Goal: Communication & Community: Answer question/provide support

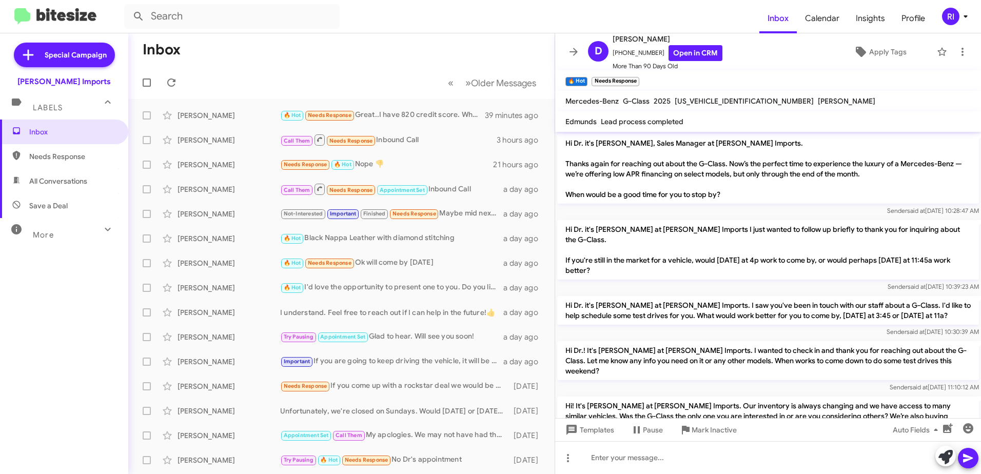
scroll to position [853, 0]
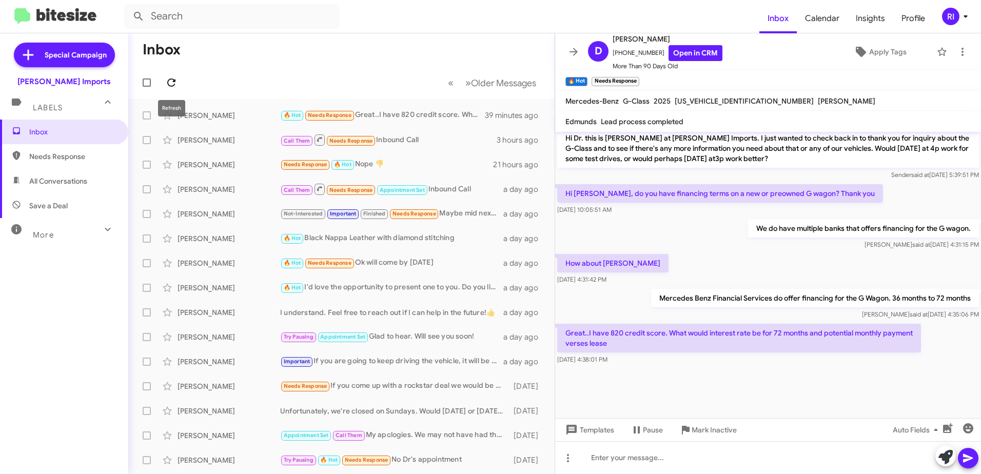
click at [173, 82] on icon at bounding box center [171, 83] width 8 height 8
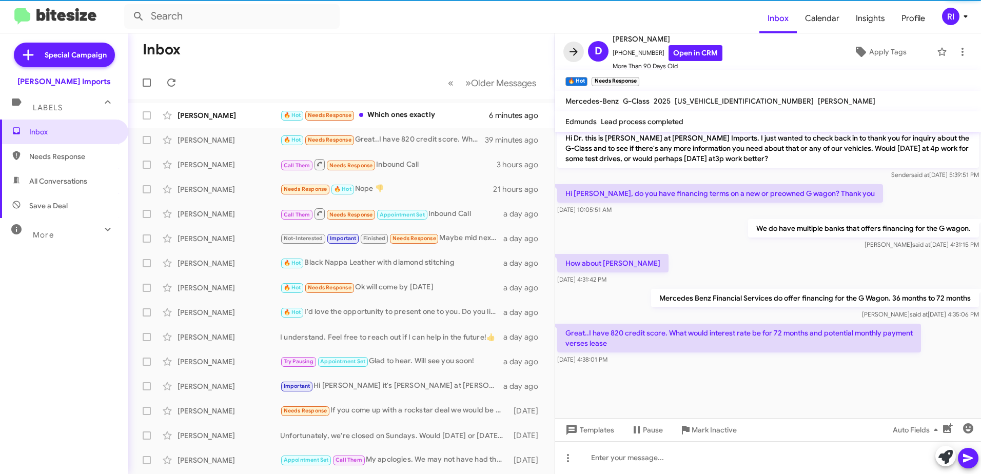
click at [575, 50] on icon at bounding box center [574, 52] width 8 height 8
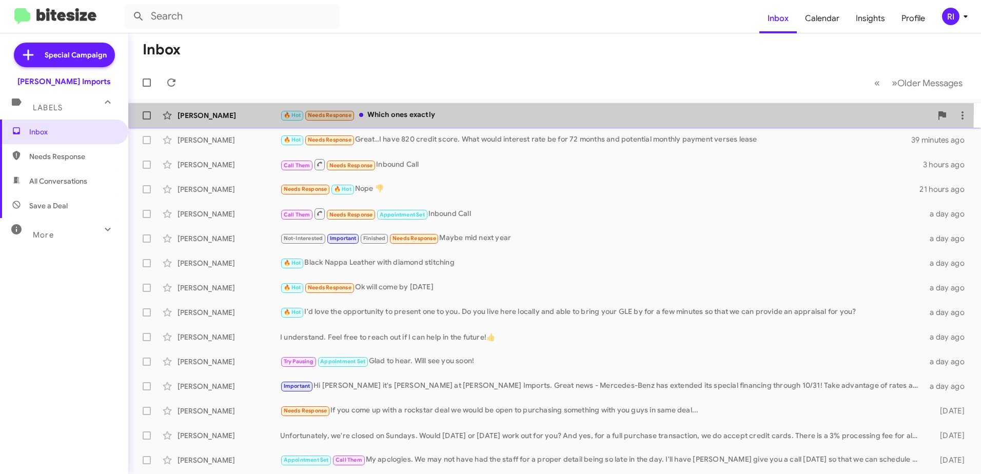
click at [384, 109] on div "[PERSON_NAME] 🔥 Hot Needs Response Which ones exactly 6 minutes ago" at bounding box center [555, 115] width 837 height 21
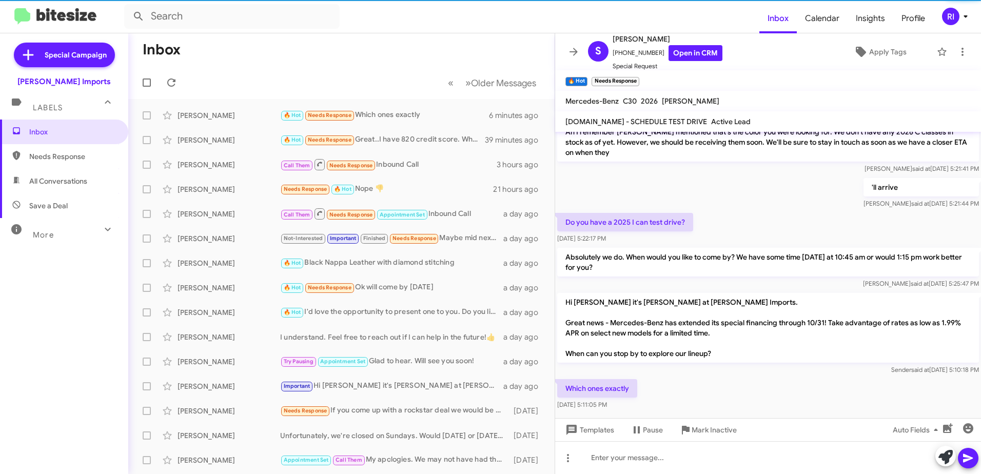
scroll to position [195, 0]
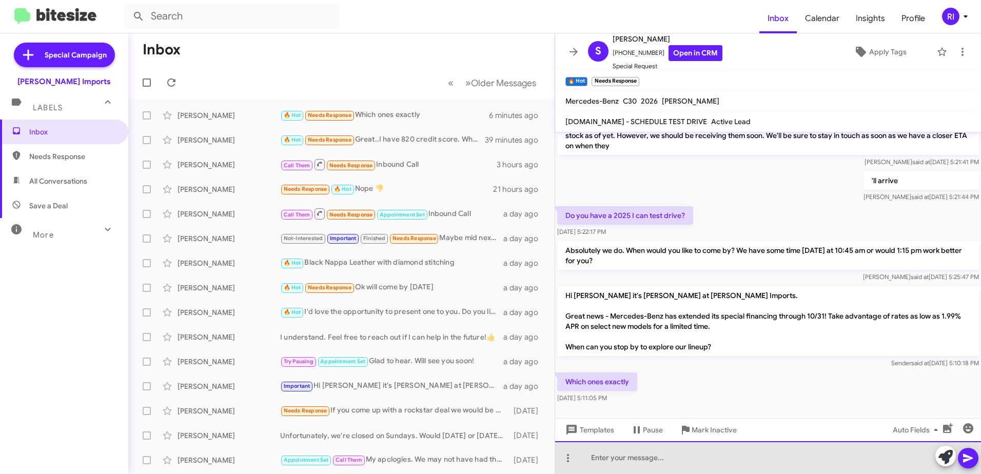
click at [670, 452] on div at bounding box center [768, 457] width 426 height 33
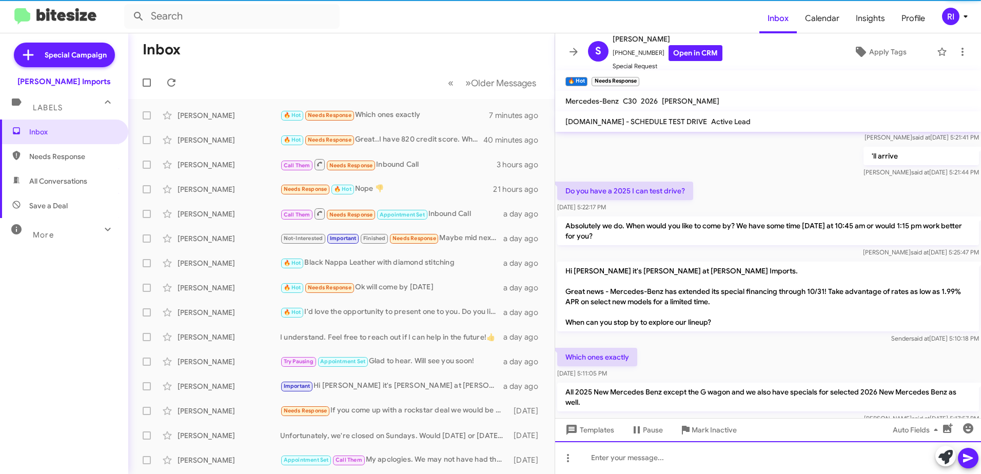
scroll to position [242, 0]
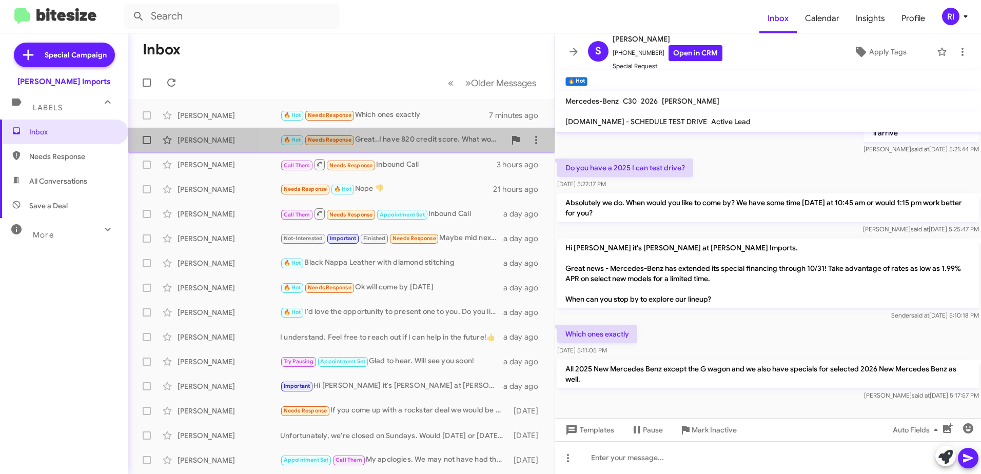
click at [419, 144] on div "🔥 Hot Needs Response Great..I have 820 credit score. What would interest rate b…" at bounding box center [392, 140] width 225 height 12
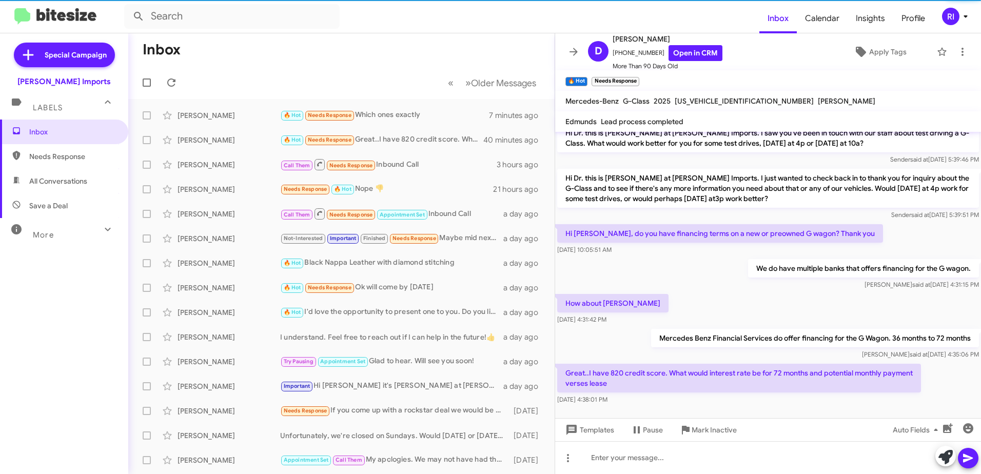
scroll to position [948, 0]
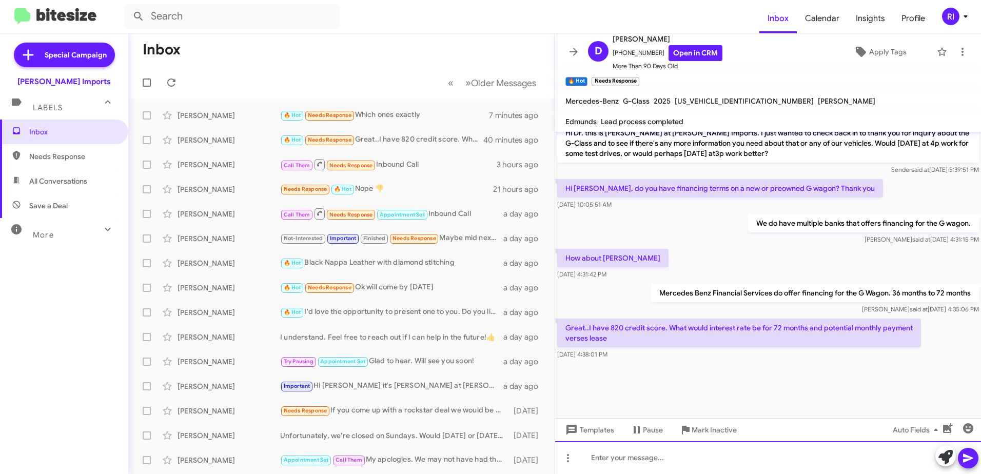
click at [640, 463] on div at bounding box center [768, 457] width 426 height 33
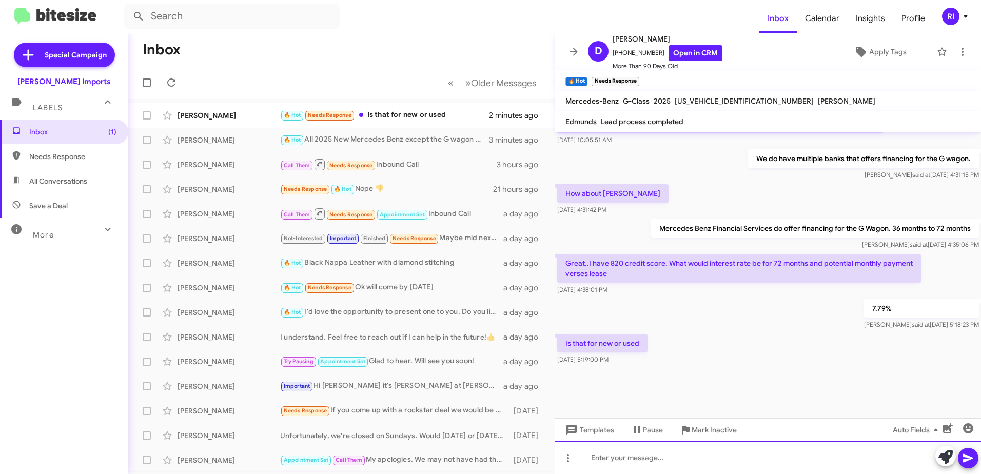
scroll to position [771, 0]
click at [612, 460] on div at bounding box center [768, 457] width 426 height 33
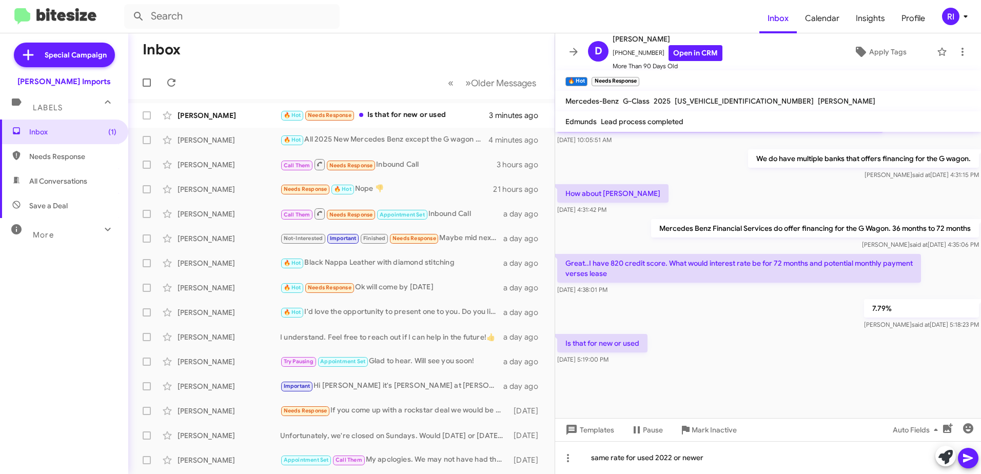
click at [971, 462] on icon at bounding box center [968, 458] width 12 height 12
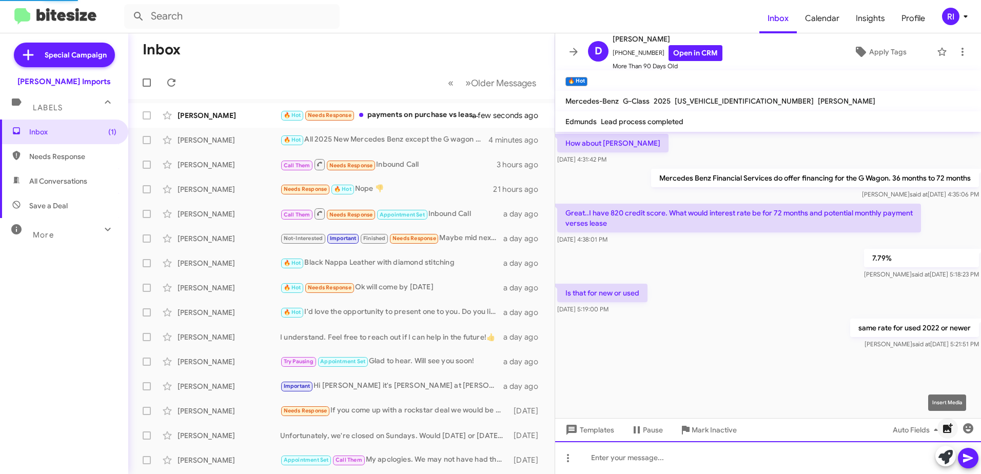
scroll to position [750, 0]
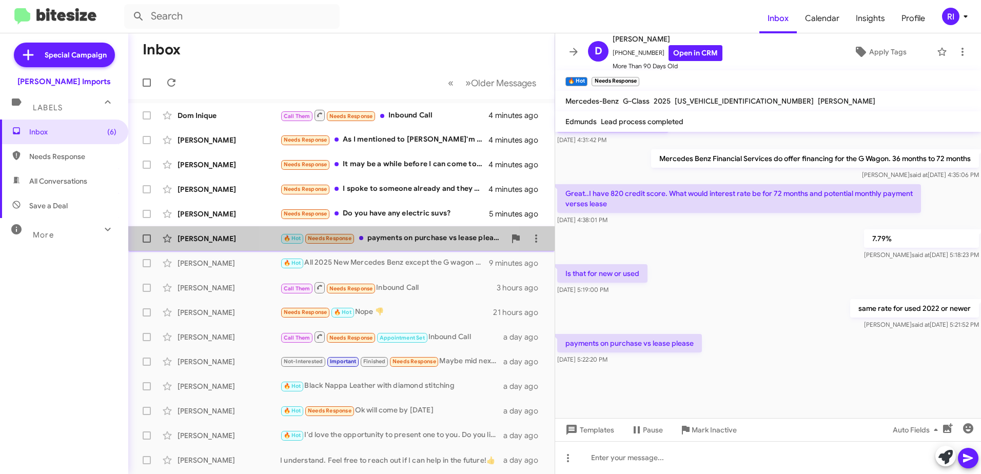
click at [393, 234] on div "🔥 Hot Needs Response payments on purchase vs lease please" at bounding box center [392, 239] width 225 height 12
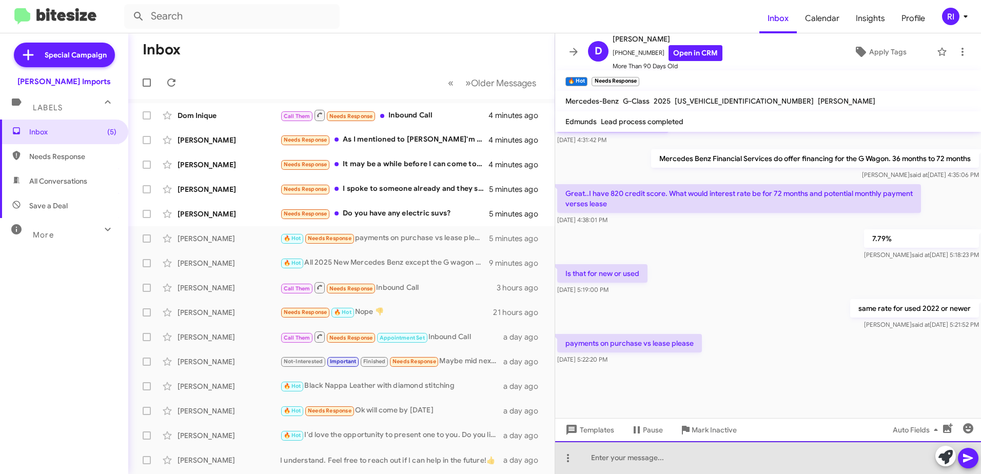
click at [633, 464] on div at bounding box center [768, 457] width 426 height 33
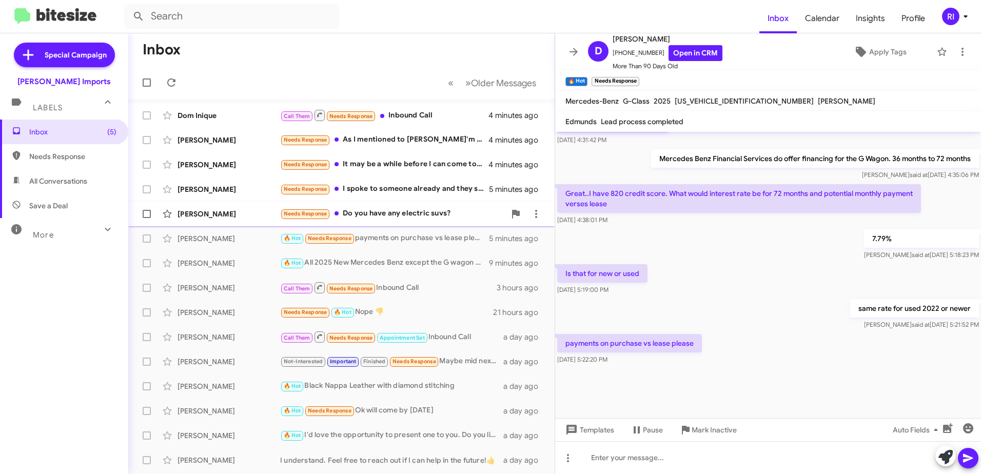
click at [368, 217] on div "Needs Response Do you have any electric suvs?" at bounding box center [392, 214] width 225 height 12
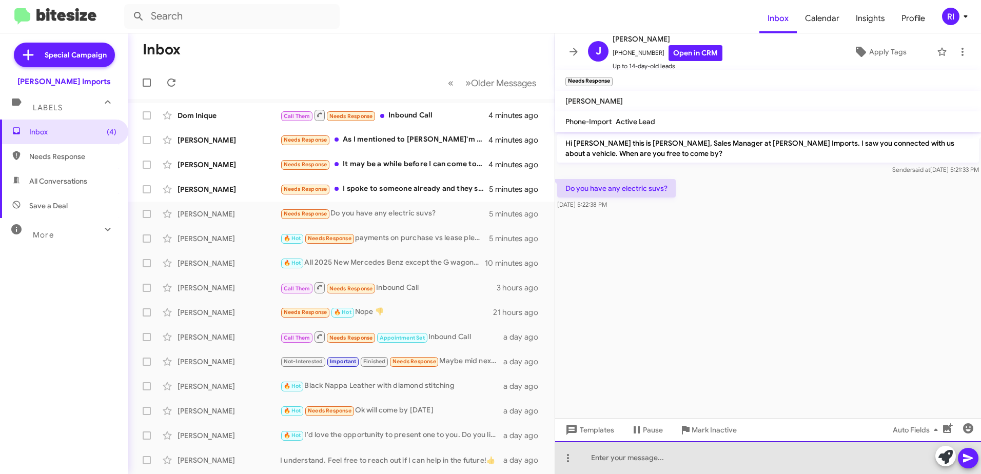
click at [619, 451] on div at bounding box center [768, 457] width 426 height 33
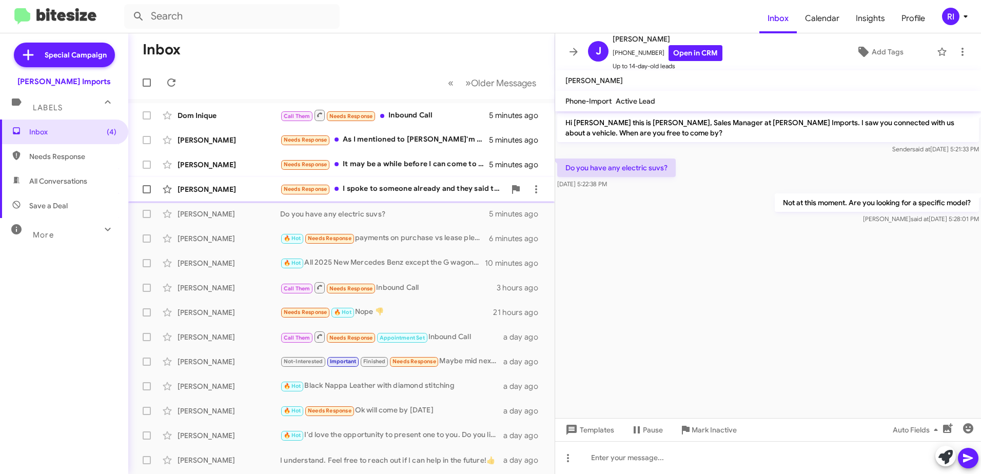
click at [374, 183] on div "Needs Response I spoke to someone already and they said that y'all can't help me" at bounding box center [392, 189] width 225 height 12
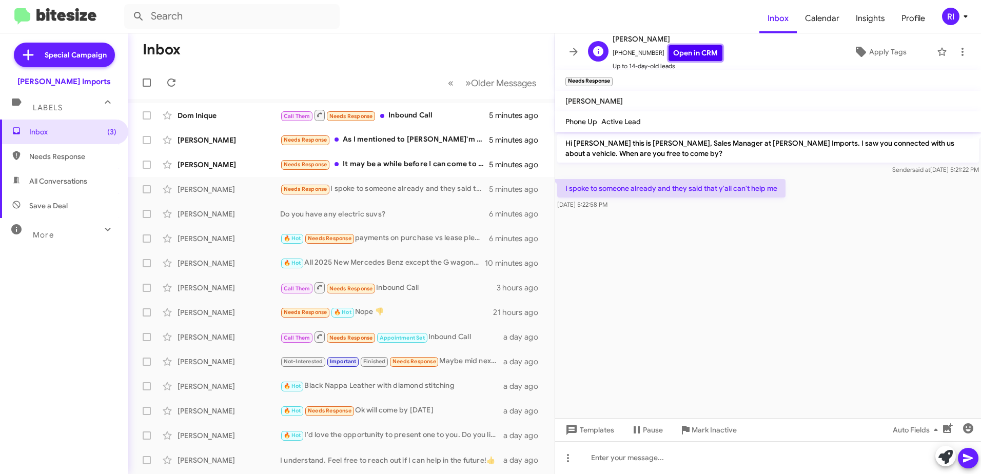
click at [684, 50] on link "Open in CRM" at bounding box center [696, 53] width 54 height 16
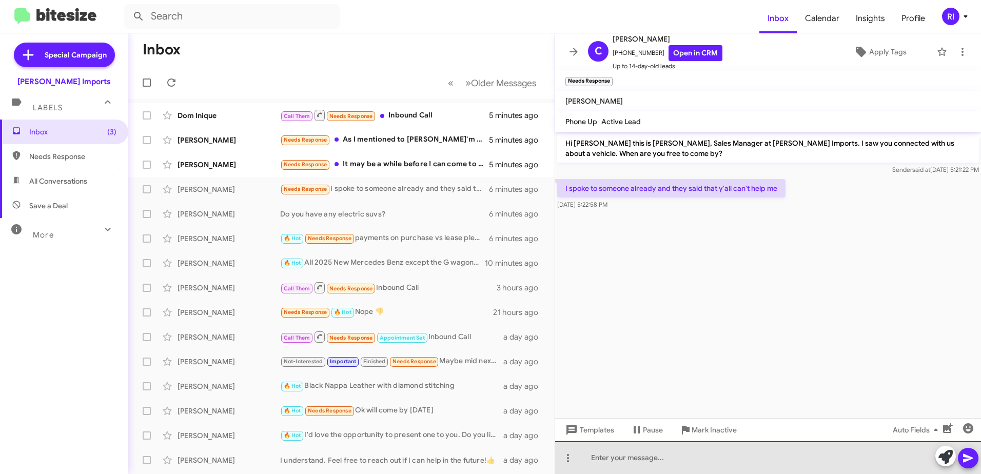
click at [624, 456] on div at bounding box center [768, 457] width 426 height 33
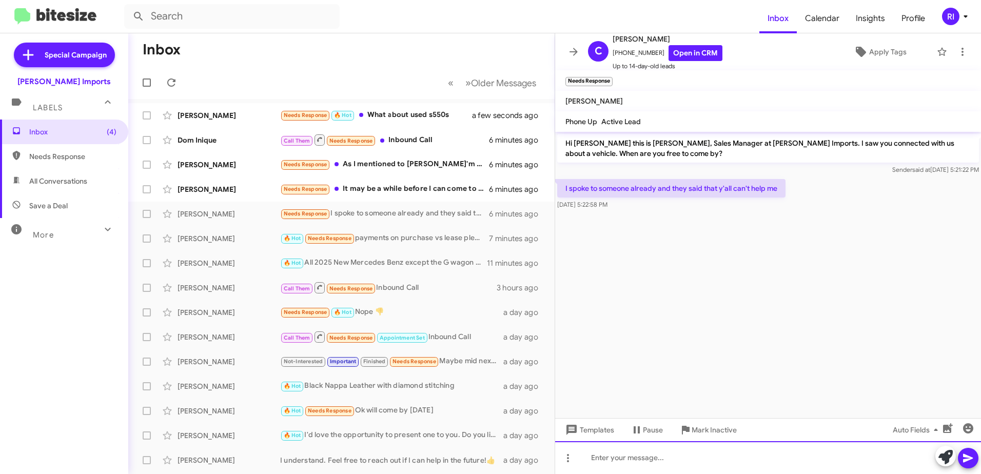
click at [631, 458] on div at bounding box center [768, 457] width 426 height 33
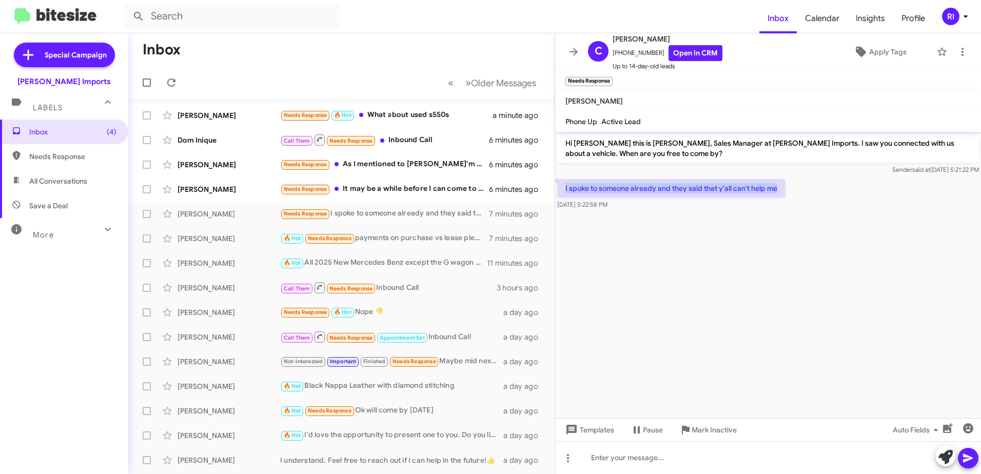
drag, startPoint x: 778, startPoint y: 187, endPoint x: 565, endPoint y: 187, distance: 213.0
click at [565, 187] on p "I spoke to someone already and they said that y'all can't help me" at bounding box center [671, 188] width 228 height 18
copy p "I spoke to someone already and they said that y'all can't help me"
click at [386, 186] on div "Needs Response It may be a while before I can come to Corpus,I have no transpor…" at bounding box center [392, 189] width 225 height 12
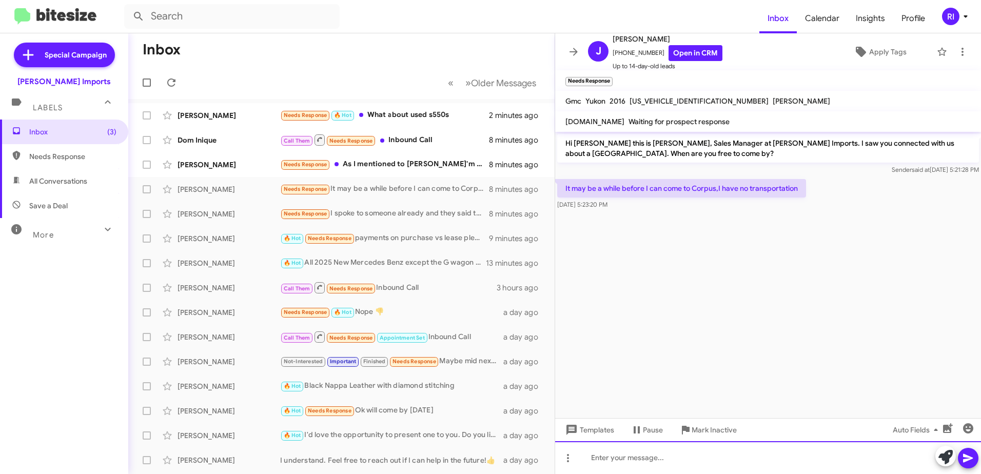
click at [617, 455] on div at bounding box center [768, 457] width 426 height 33
click at [616, 457] on div "Unfortunately the Yukon" at bounding box center [768, 457] width 426 height 33
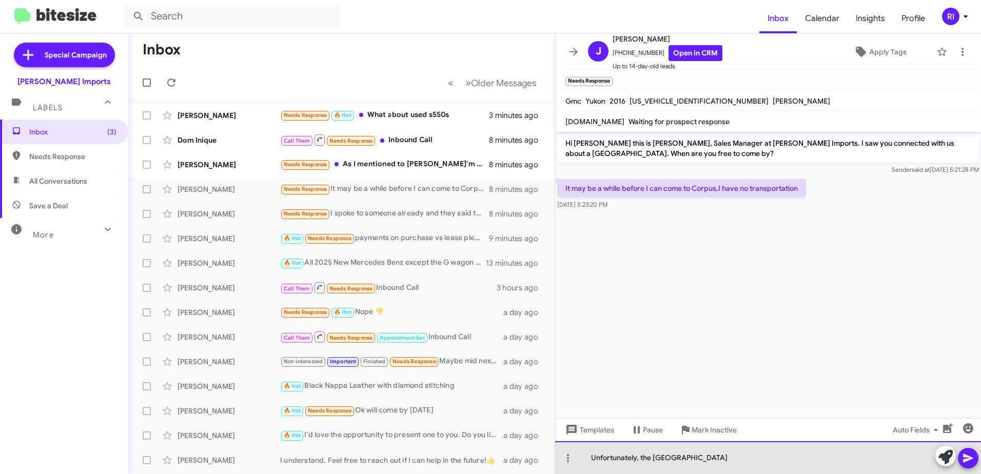
click at [692, 459] on div "Unfortunately, the [GEOGRAPHIC_DATA]" at bounding box center [768, 457] width 426 height 33
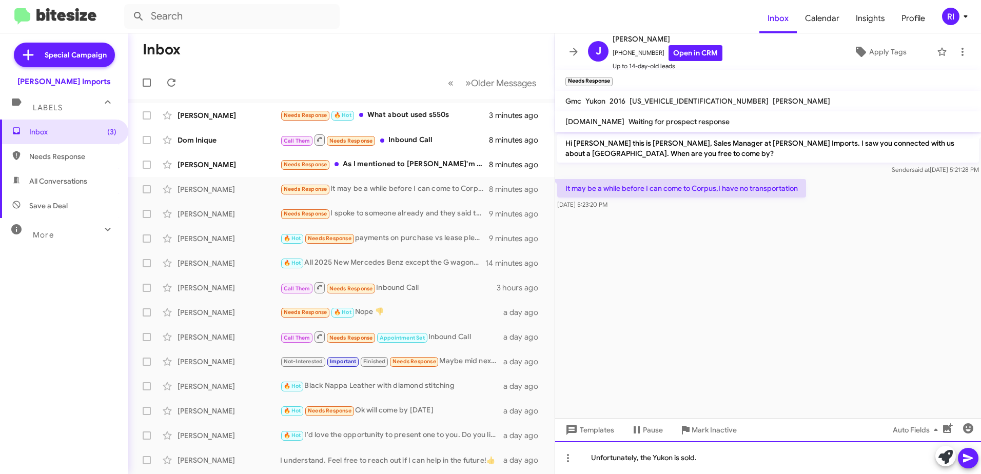
click at [711, 455] on div "Unfortunately, the Yukon is sold." at bounding box center [768, 457] width 426 height 33
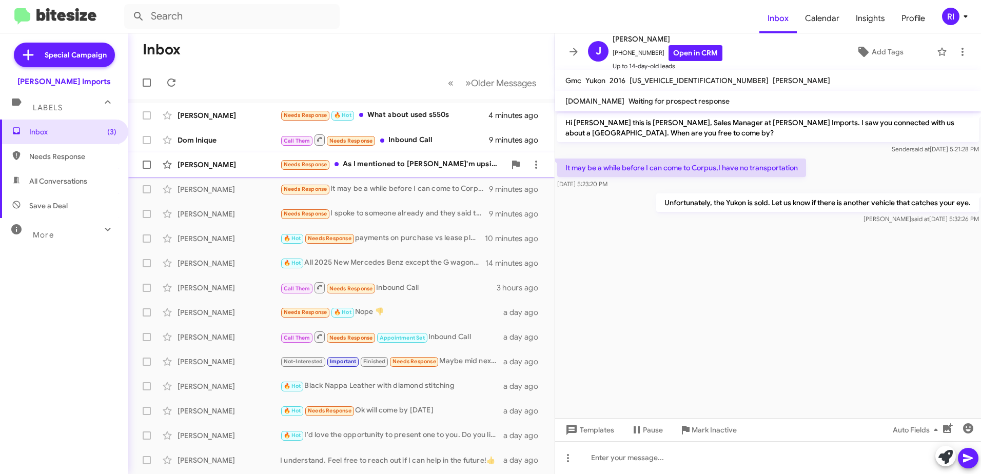
click at [367, 165] on div "Needs Response As I mentioned to [PERSON_NAME]'m upside down too much- doesn't …" at bounding box center [392, 165] width 225 height 12
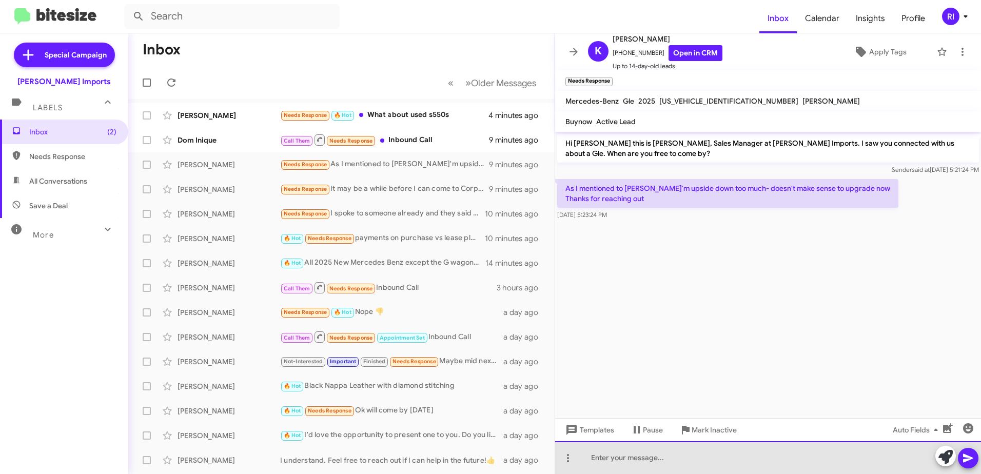
click at [602, 462] on div at bounding box center [768, 457] width 426 height 33
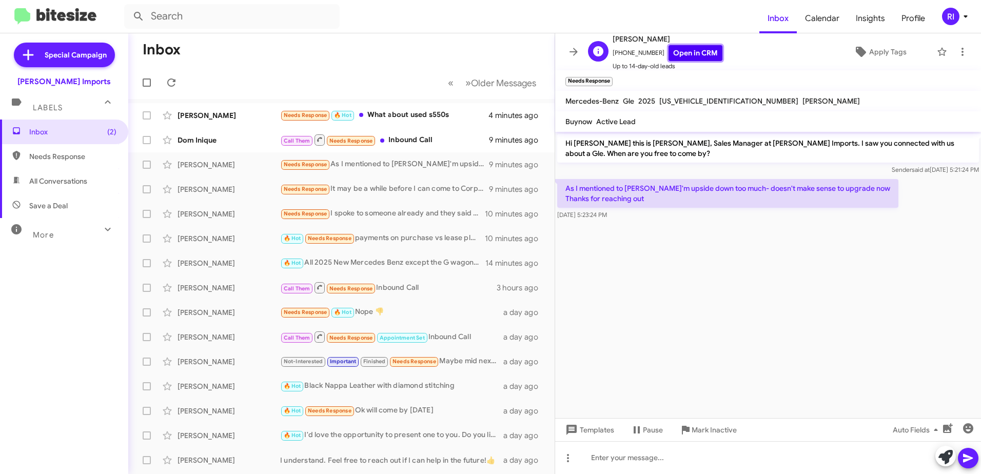
click at [698, 51] on link "Open in CRM" at bounding box center [696, 53] width 54 height 16
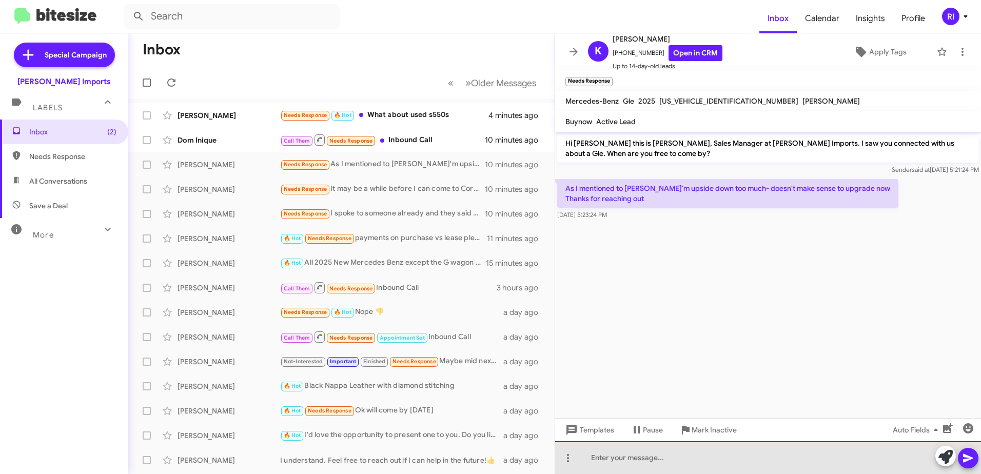
click at [609, 468] on div at bounding box center [768, 457] width 426 height 33
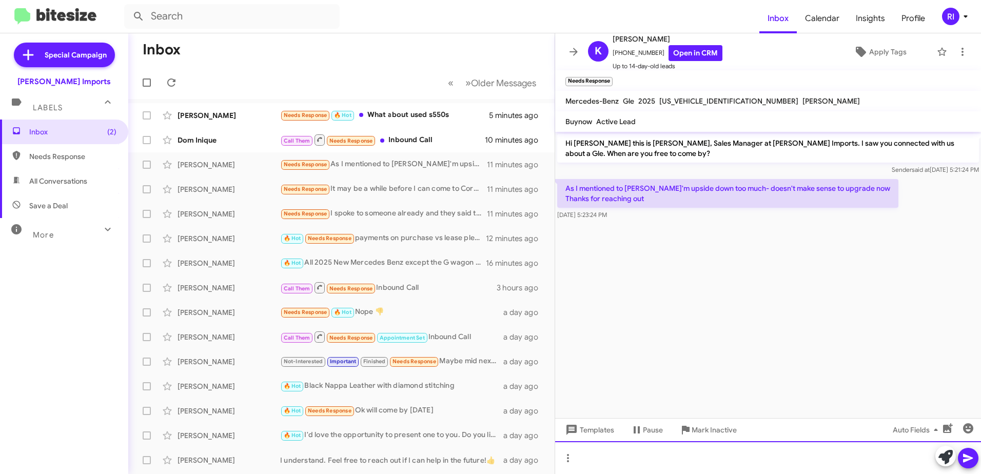
click at [605, 454] on div at bounding box center [768, 457] width 426 height 33
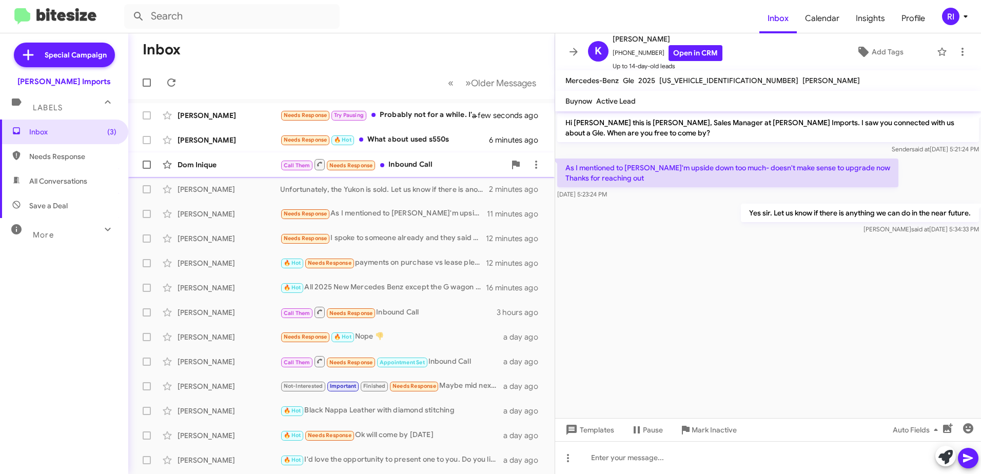
click at [433, 157] on div "Dom Inique Call Them Needs Response Inbound Call 11 minutes ago" at bounding box center [342, 164] width 410 height 21
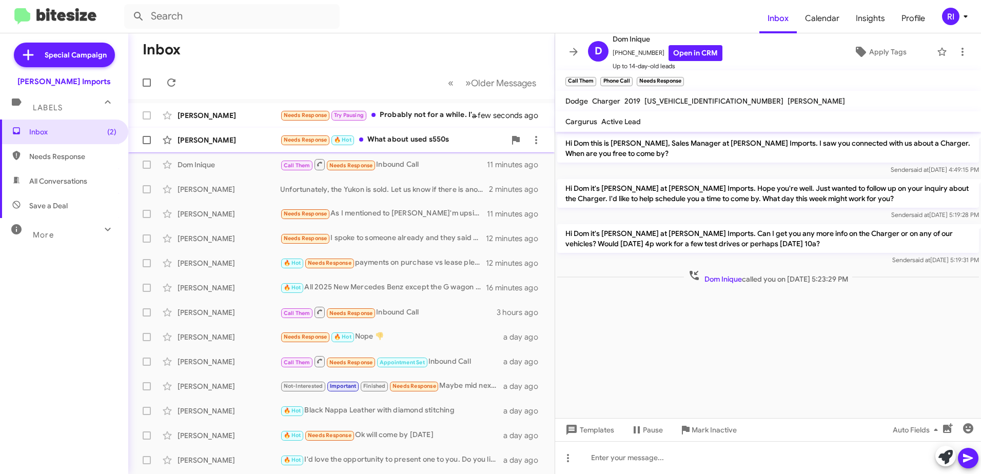
click at [431, 136] on div "Needs Response 🔥 Hot What about used s550s" at bounding box center [392, 140] width 225 height 12
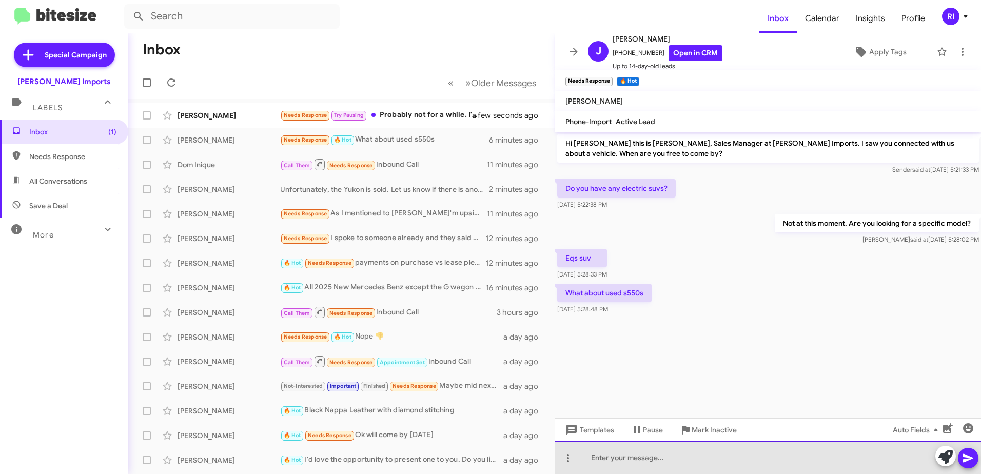
click at [593, 459] on div at bounding box center [768, 457] width 426 height 33
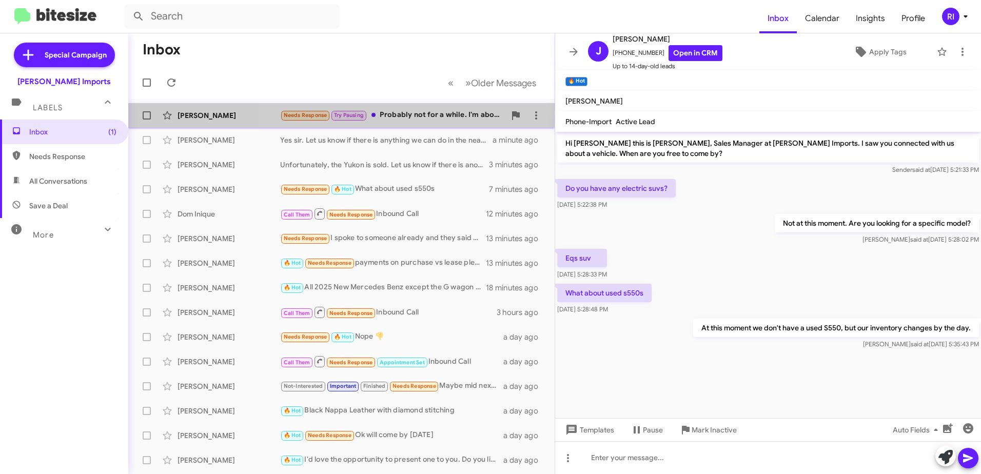
click at [411, 111] on div "Needs Response Try Pausing Probably not for a while. I'm about to head to [GEOG…" at bounding box center [392, 115] width 225 height 12
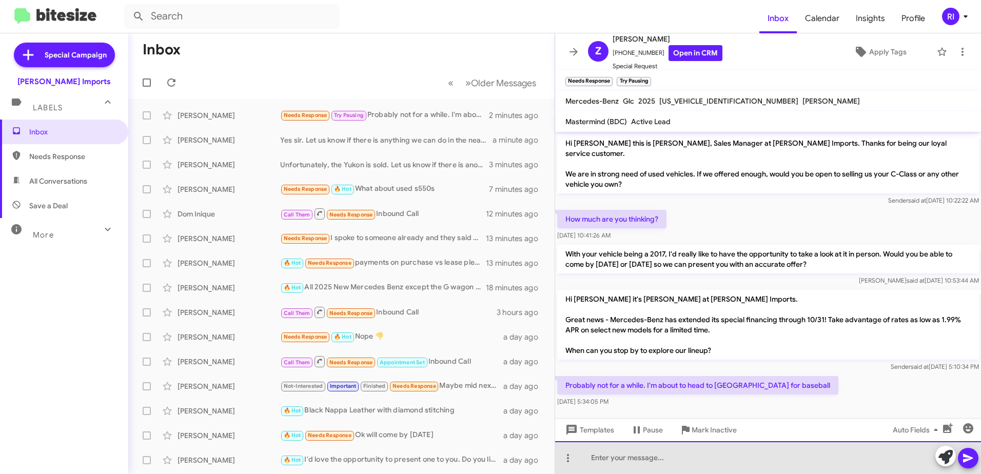
click at [646, 461] on div at bounding box center [768, 457] width 426 height 33
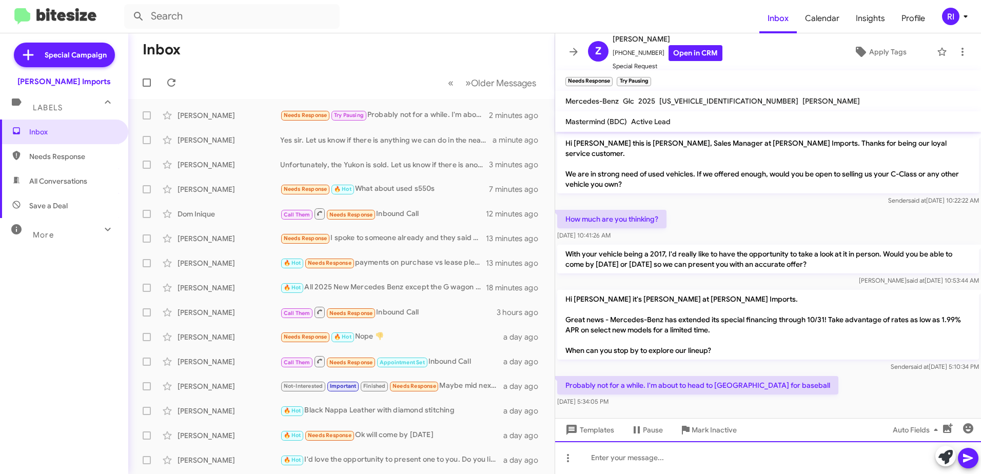
click at [646, 461] on div at bounding box center [768, 457] width 426 height 33
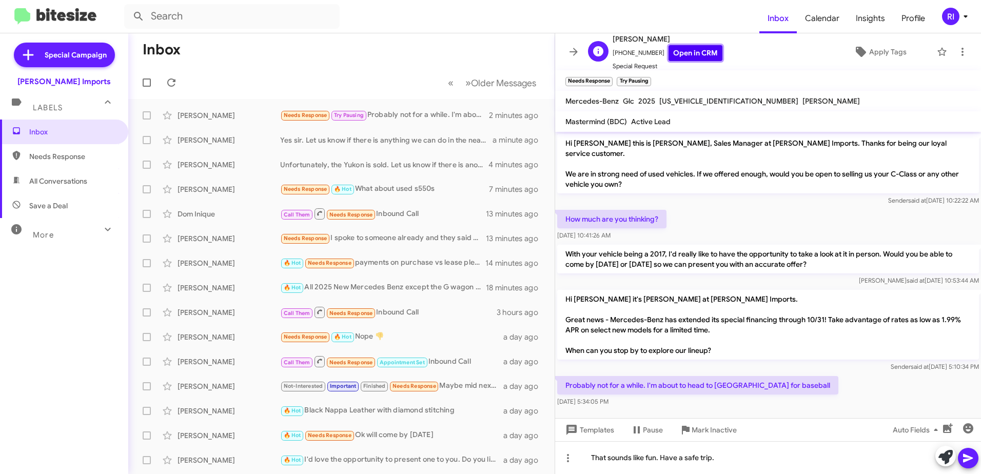
click at [676, 53] on link "Open in CRM" at bounding box center [696, 53] width 54 height 16
click at [971, 457] on icon at bounding box center [968, 458] width 10 height 9
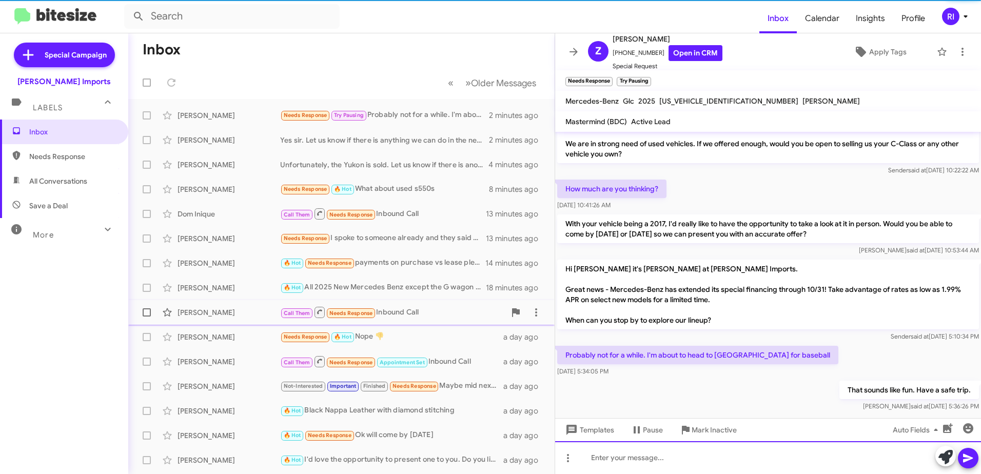
scroll to position [31, 0]
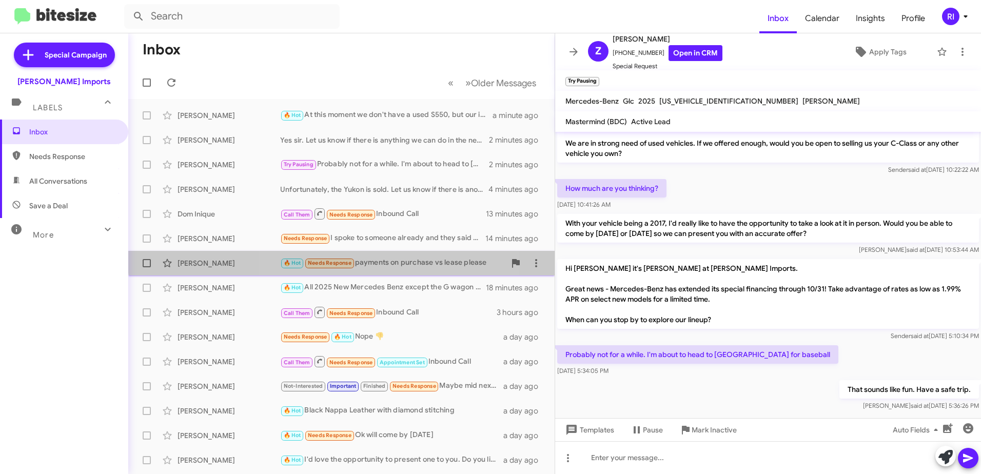
click at [371, 257] on div "🔥 Hot Needs Response payments on purchase vs lease please" at bounding box center [392, 263] width 225 height 12
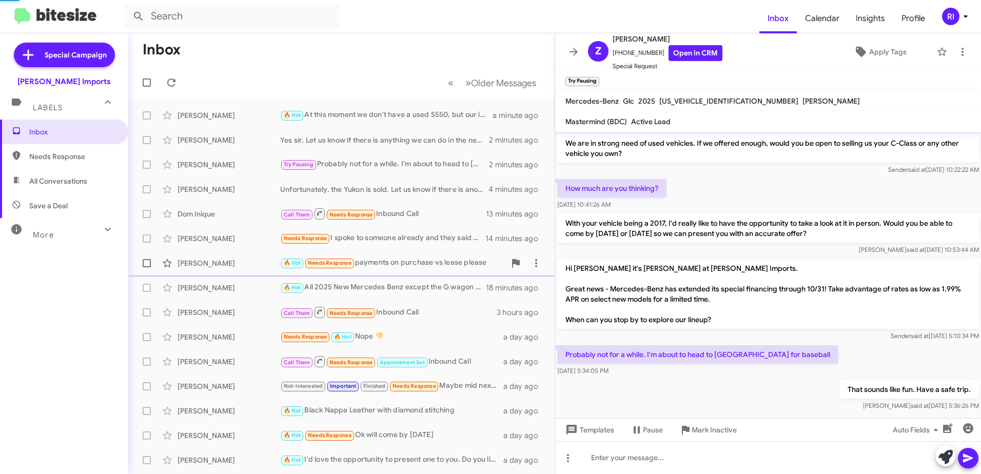
scroll to position [750, 0]
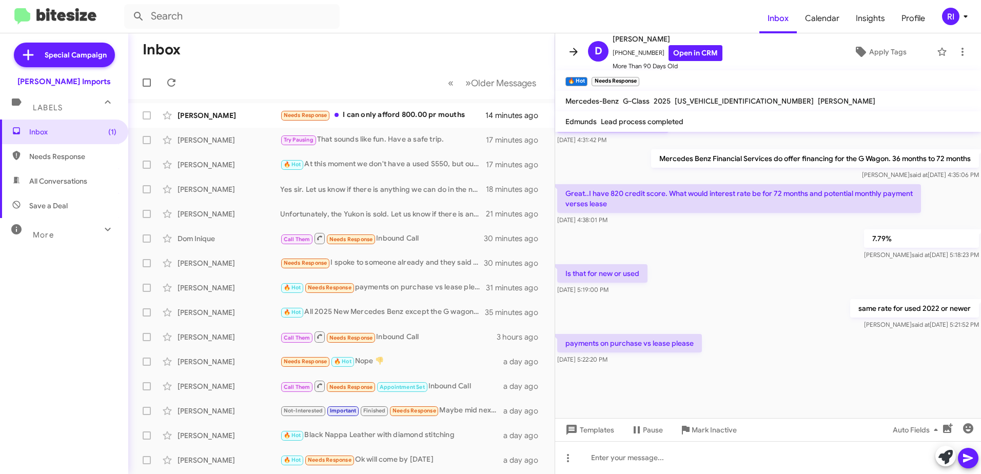
click at [570, 48] on icon at bounding box center [574, 52] width 12 height 12
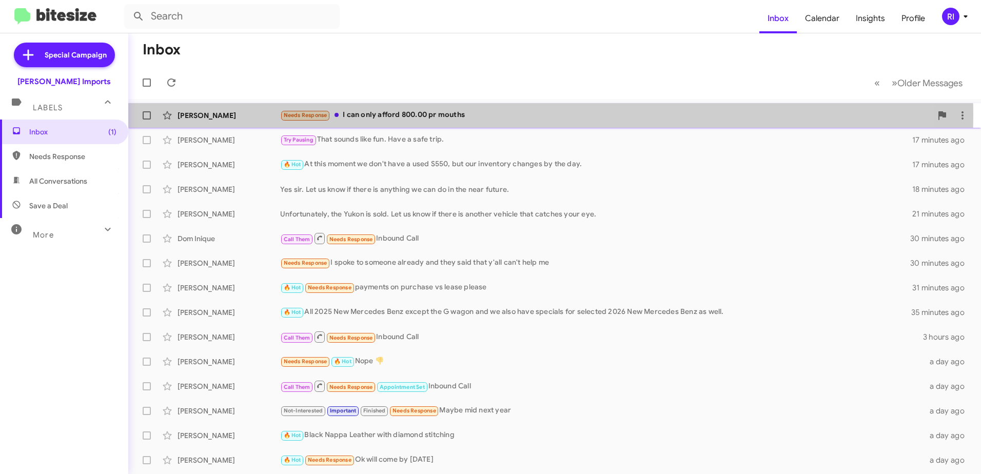
click at [432, 115] on div "Needs Response I can only afford 800.00 pr mouths" at bounding box center [606, 115] width 652 height 12
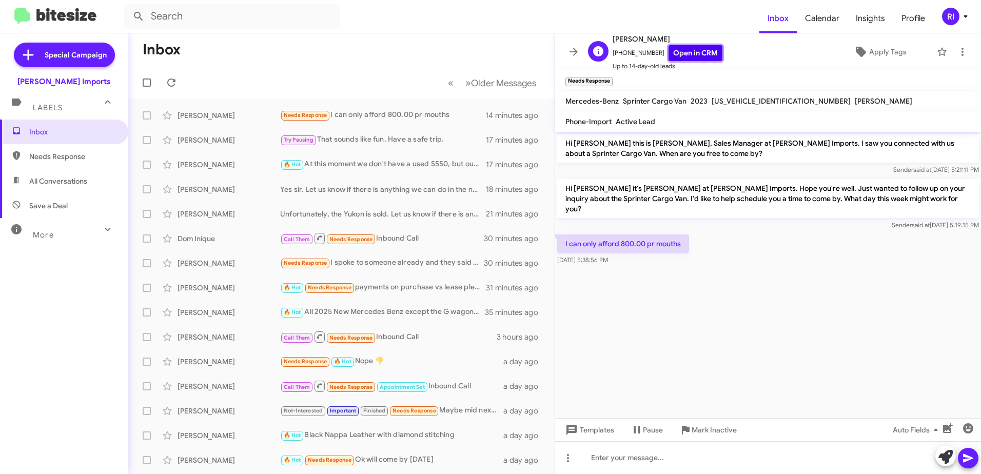
click at [688, 53] on link "Open in CRM" at bounding box center [696, 53] width 54 height 16
click at [346, 114] on div "Needs Response I can only afford 800.00 pr mouths" at bounding box center [392, 115] width 225 height 12
click at [164, 87] on span at bounding box center [171, 82] width 21 height 12
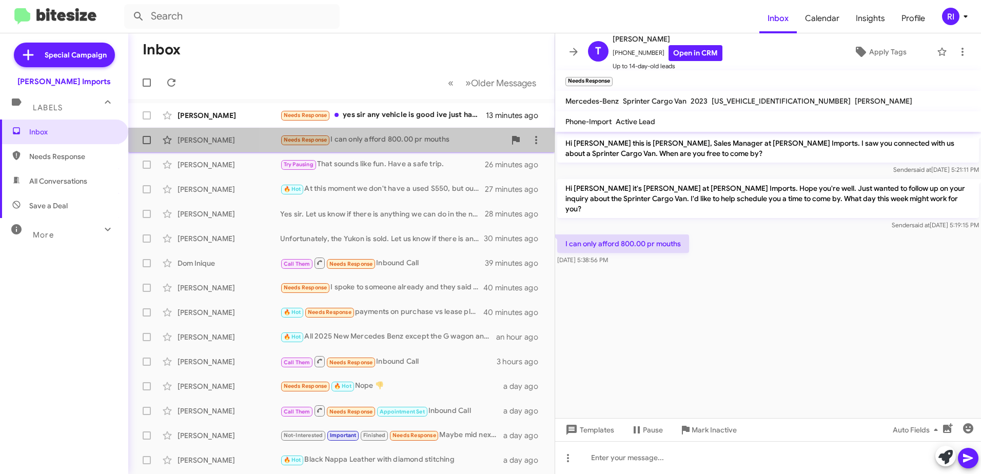
click at [409, 134] on div "Needs Response I can only afford 800.00 pr mouths" at bounding box center [392, 140] width 225 height 12
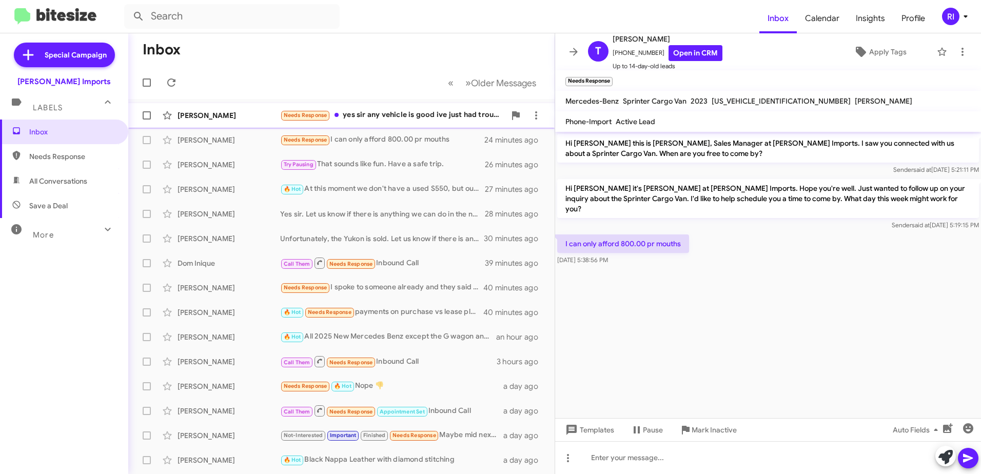
click at [406, 113] on div "Needs Response yes sir any vehicle is good ive just had trouble getting approva…" at bounding box center [392, 115] width 225 height 12
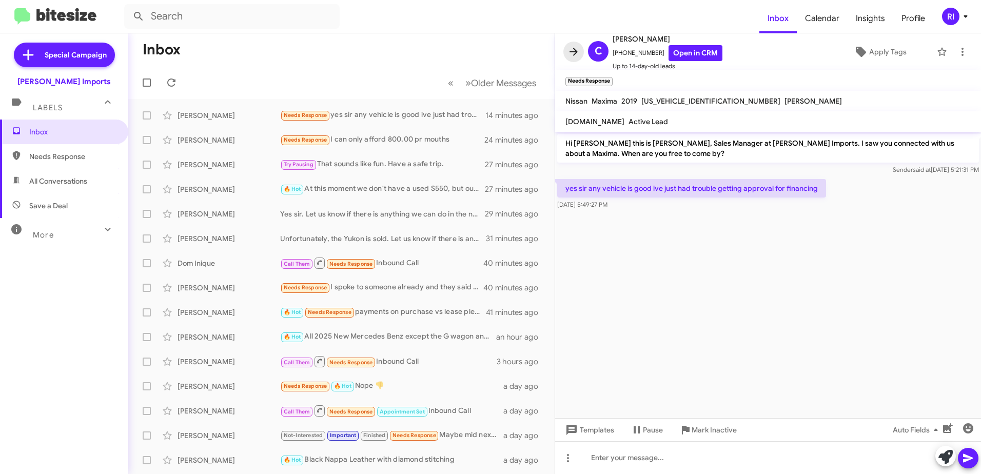
click at [571, 48] on icon at bounding box center [574, 52] width 12 height 12
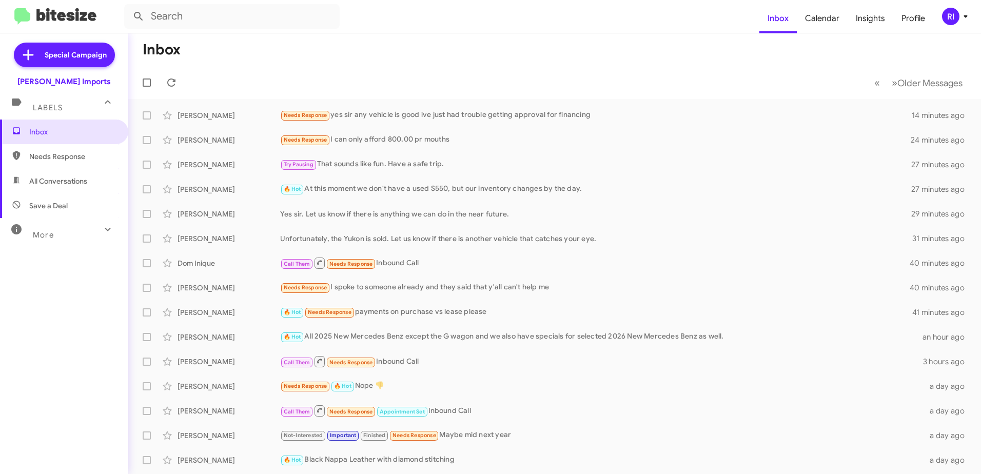
click at [401, 63] on mat-toolbar-row "Inbox" at bounding box center [554, 49] width 853 height 33
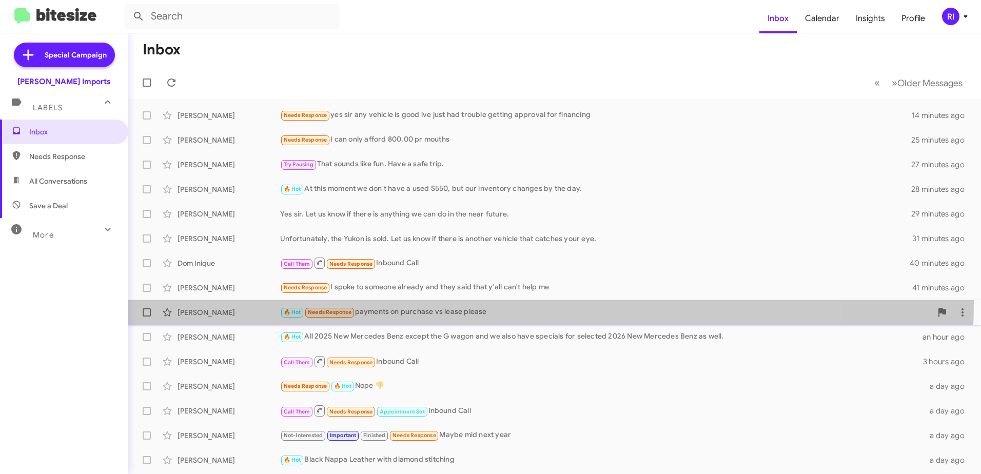
click at [386, 302] on span "[PERSON_NAME] 🔥 Hot Needs Response payments on purchase vs lease please 41 minu…" at bounding box center [554, 312] width 853 height 25
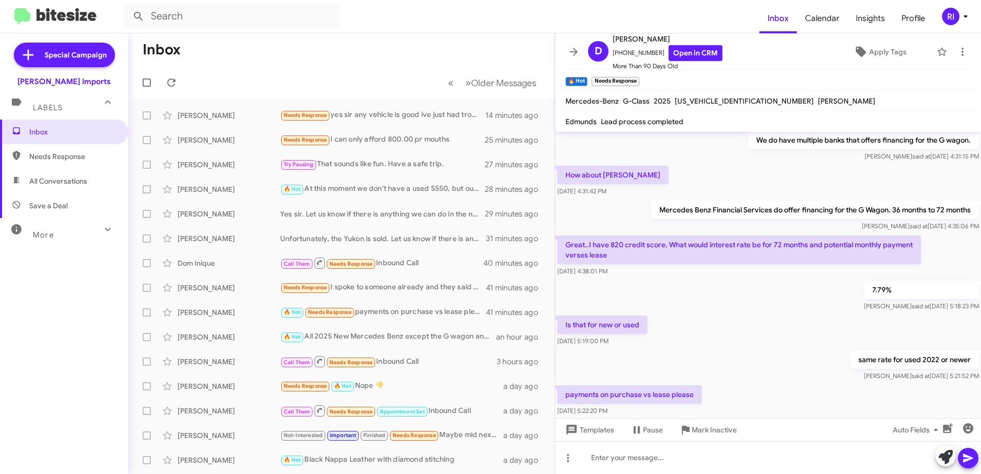
scroll to position [750, 0]
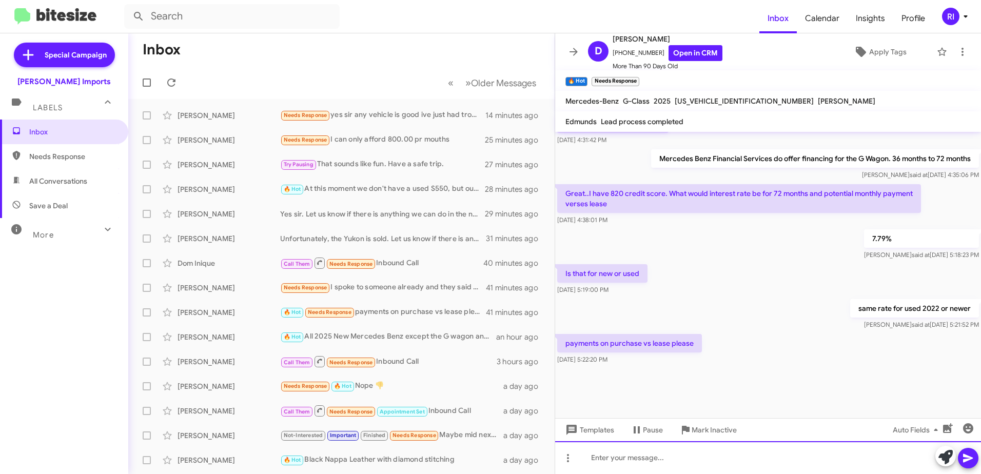
click at [631, 454] on div at bounding box center [768, 457] width 426 height 33
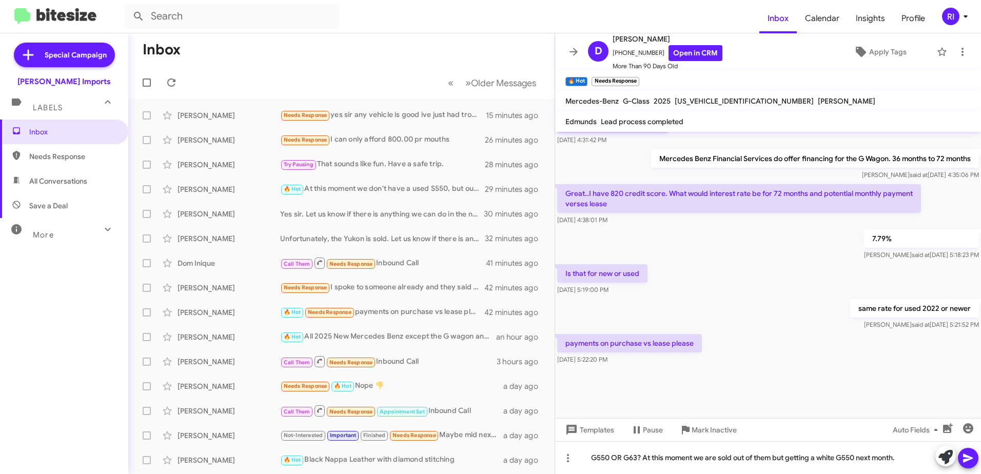
click at [969, 463] on icon at bounding box center [968, 458] width 12 height 12
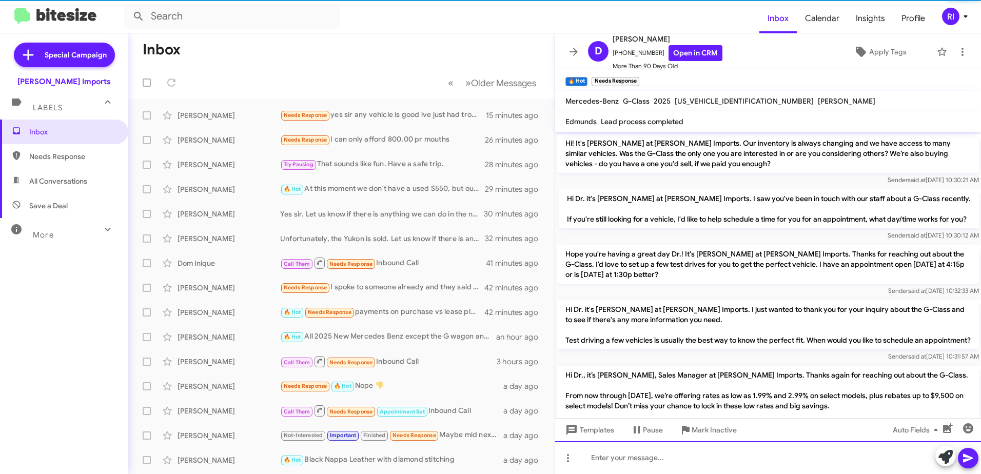
scroll to position [51, 0]
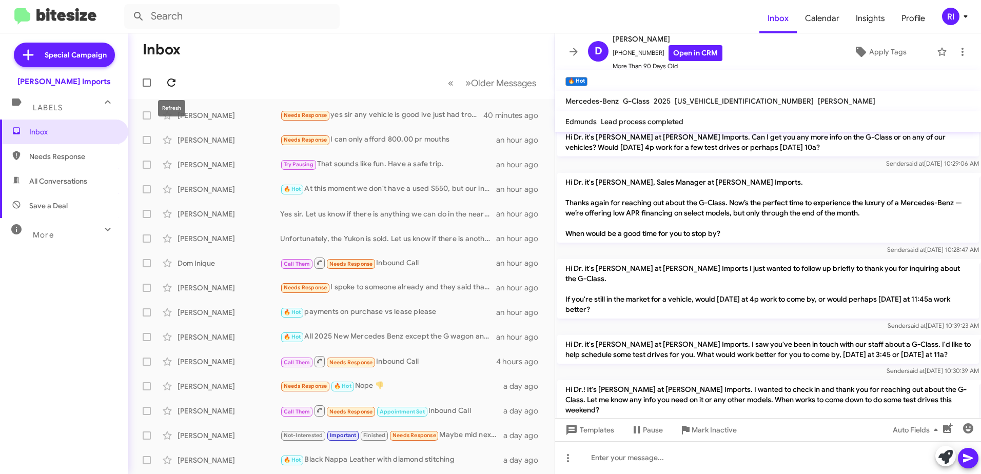
click at [165, 81] on span at bounding box center [171, 82] width 21 height 12
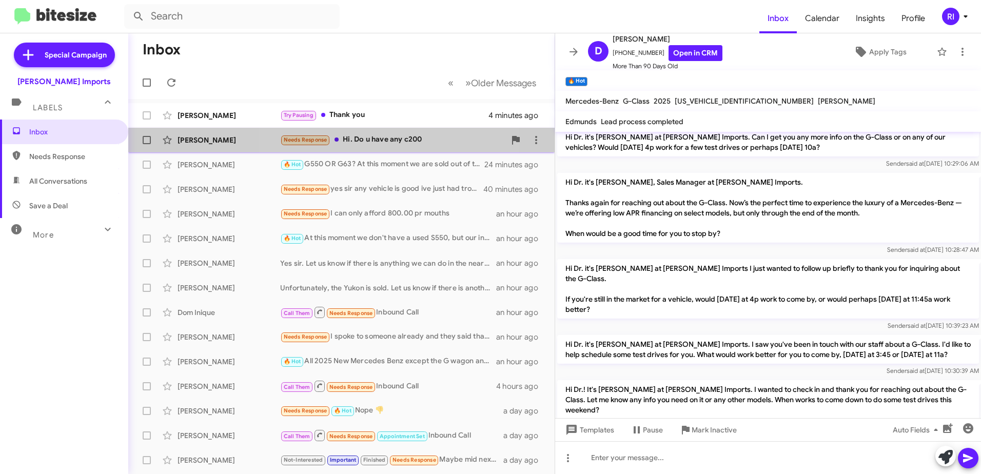
click at [392, 143] on div "Needs Response Hi. Do u have any c200" at bounding box center [392, 140] width 225 height 12
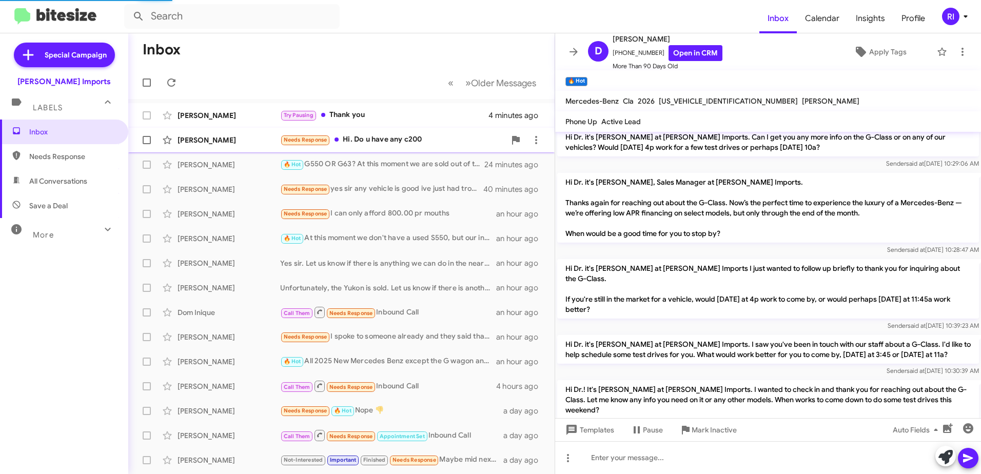
scroll to position [580, 0]
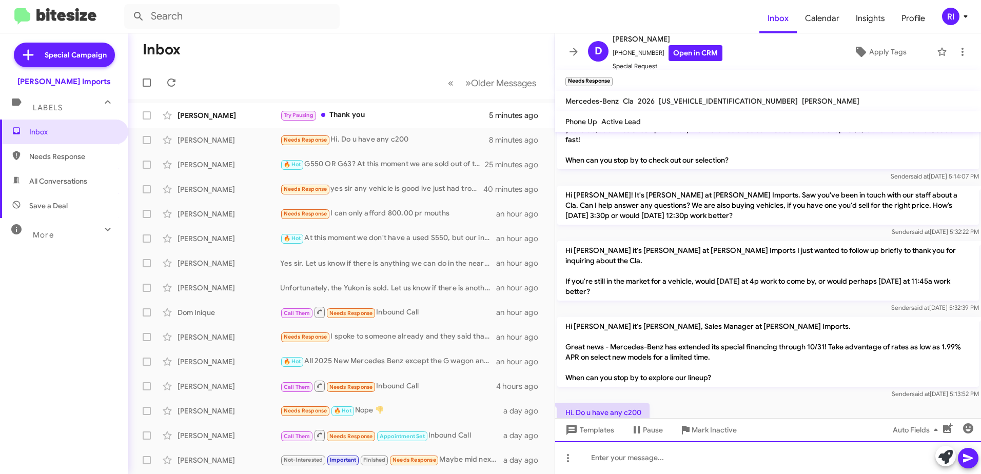
click at [642, 467] on div at bounding box center [768, 457] width 426 height 33
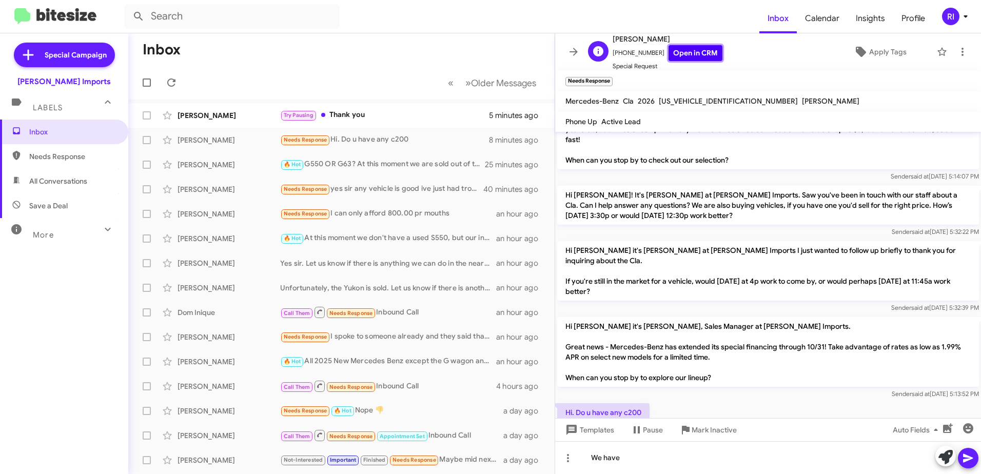
click at [686, 51] on link "Open in CRM" at bounding box center [696, 53] width 54 height 16
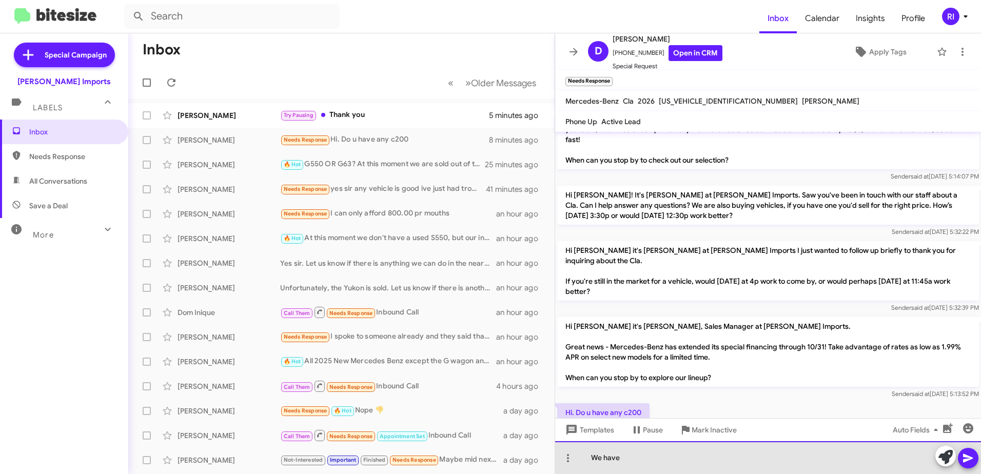
click at [638, 462] on div "We have" at bounding box center [768, 457] width 426 height 33
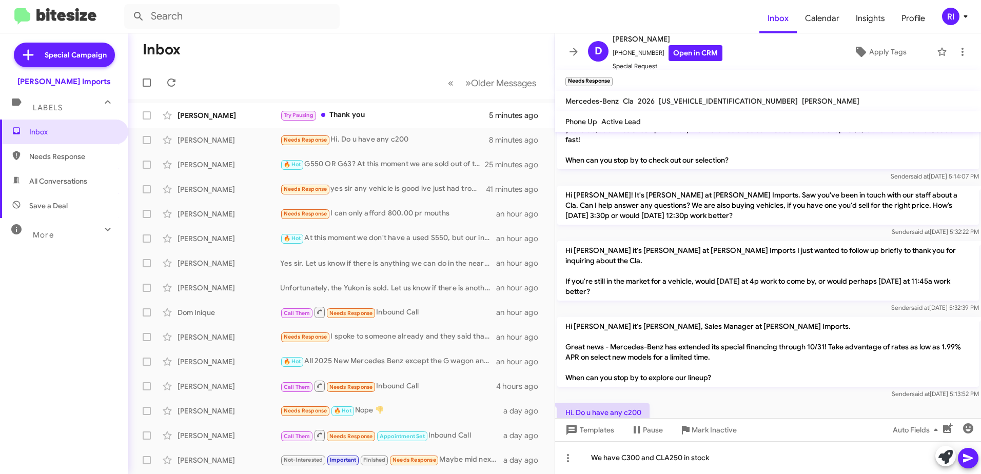
click at [976, 464] on button at bounding box center [968, 458] width 21 height 21
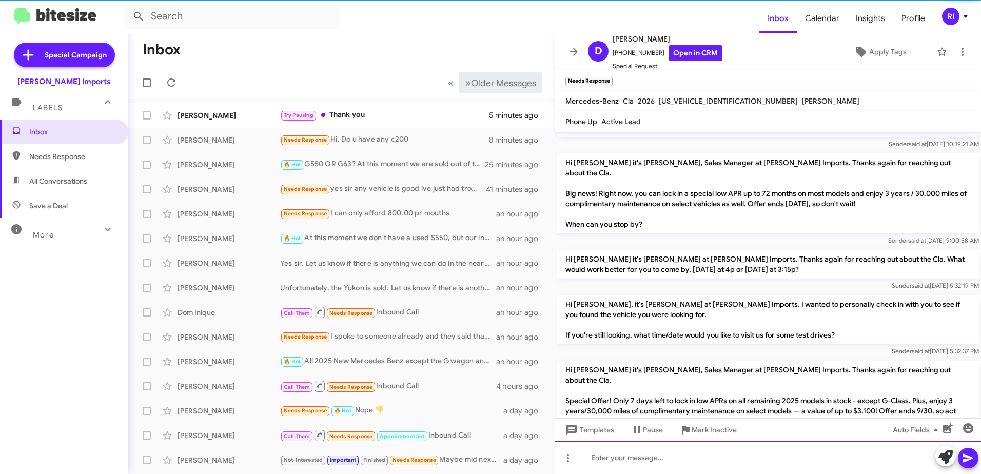
scroll to position [597, 0]
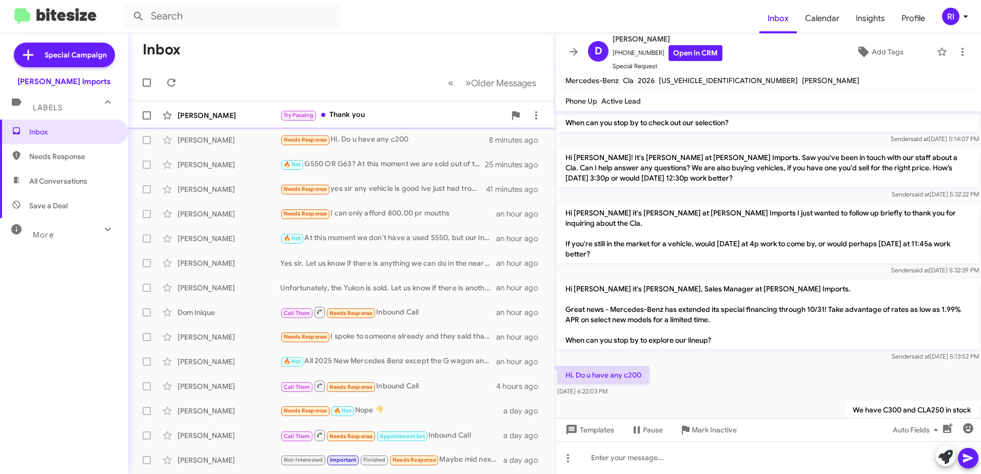
click at [364, 109] on div "Try Pausing Thank you" at bounding box center [392, 115] width 225 height 12
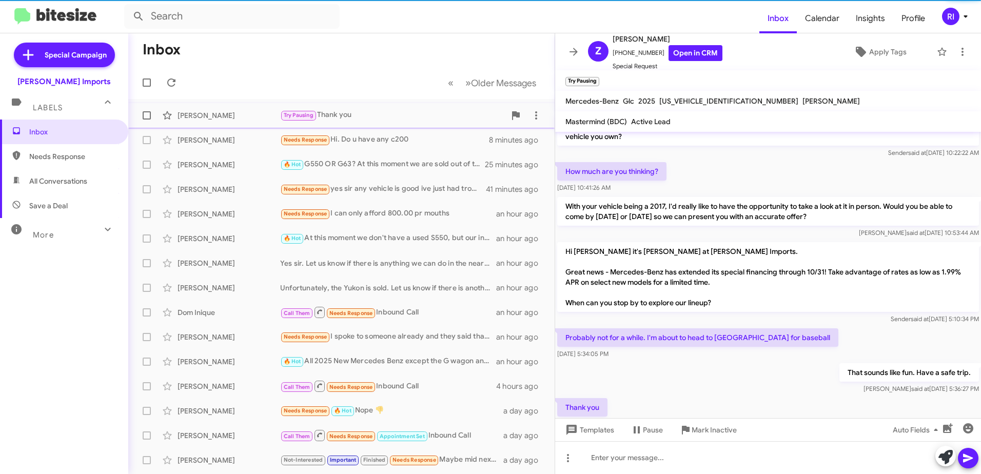
scroll to position [68, 0]
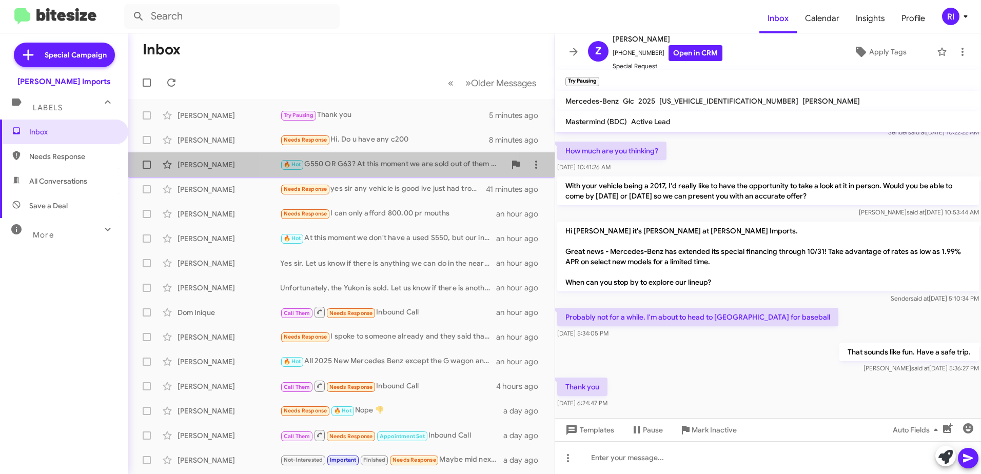
click at [381, 162] on div "🔥 Hot G550 OR G63? At this moment we are sold out of them but getting a white G…" at bounding box center [392, 165] width 225 height 12
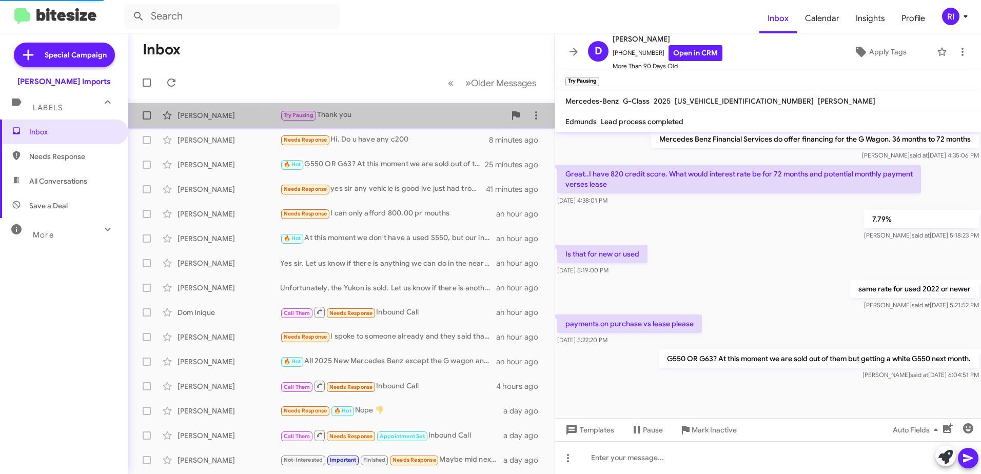
click at [351, 111] on div "Try Pausing Thank you" at bounding box center [392, 115] width 225 height 12
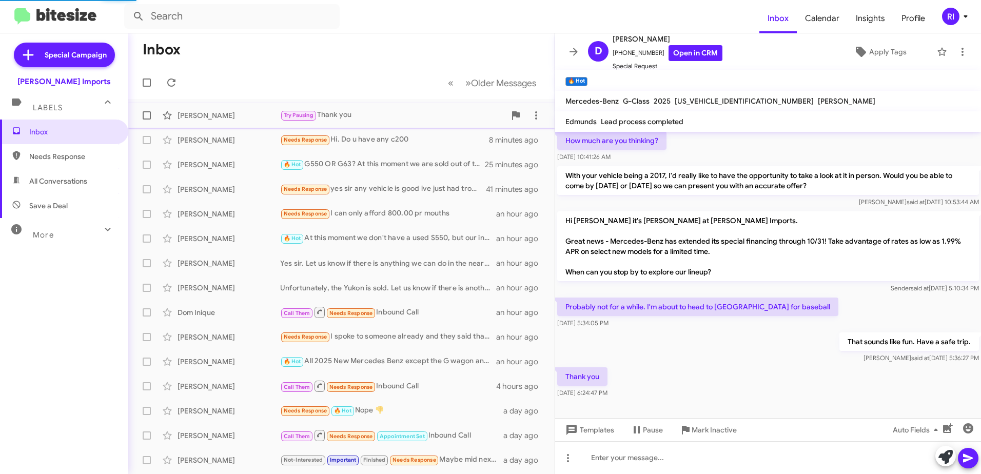
scroll to position [68, 0]
